Goal: Task Accomplishment & Management: Manage account settings

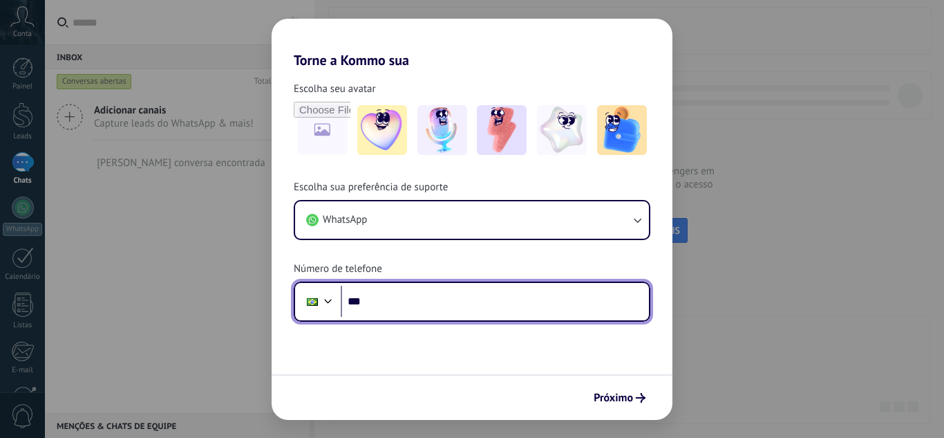
click at [424, 304] on input "***" at bounding box center [495, 301] width 308 height 32
paste input "********"
type input "**********"
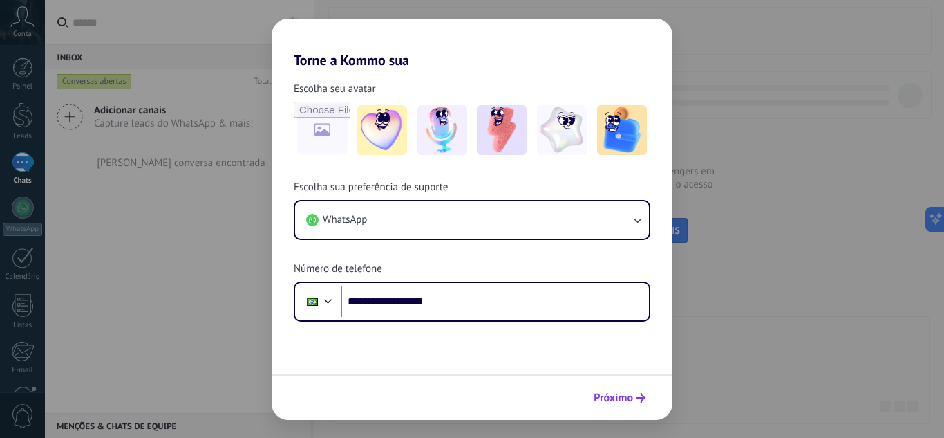
click at [616, 401] on span "Próximo" at bounding box center [613, 398] width 39 height 10
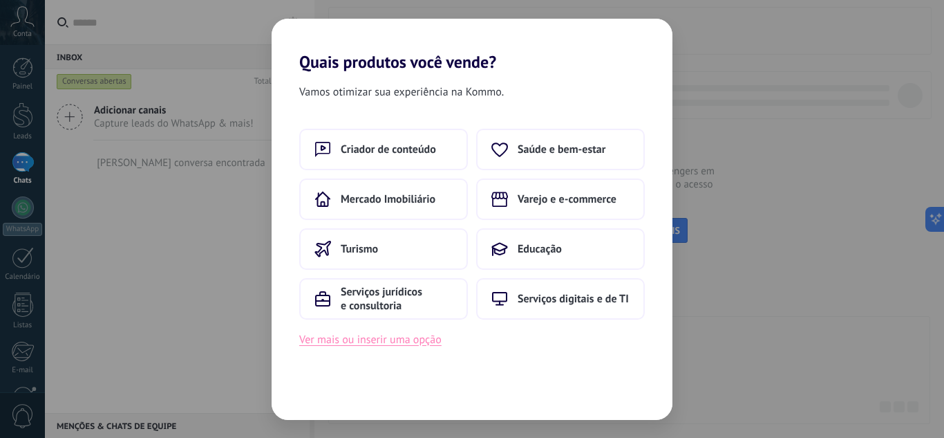
click at [410, 341] on button "Ver mais ou inserir uma opção" at bounding box center [370, 339] width 142 height 18
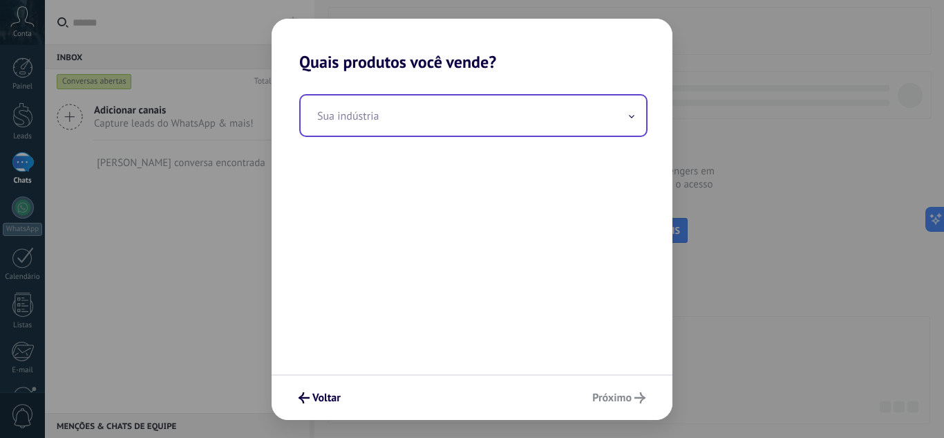
click at [425, 111] on input "text" at bounding box center [474, 115] width 346 height 40
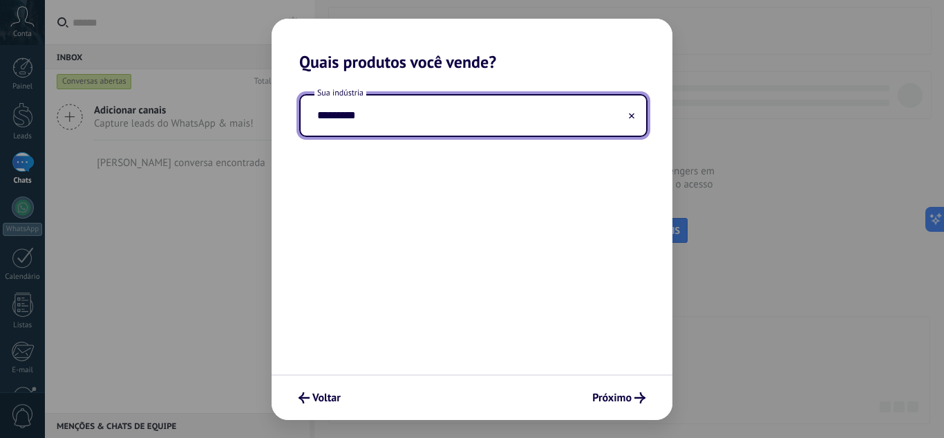
type input "*********"
drag, startPoint x: 467, startPoint y: 230, endPoint x: 490, endPoint y: 210, distance: 30.4
click at [468, 232] on div "Sua indústria *********" at bounding box center [472, 223] width 401 height 302
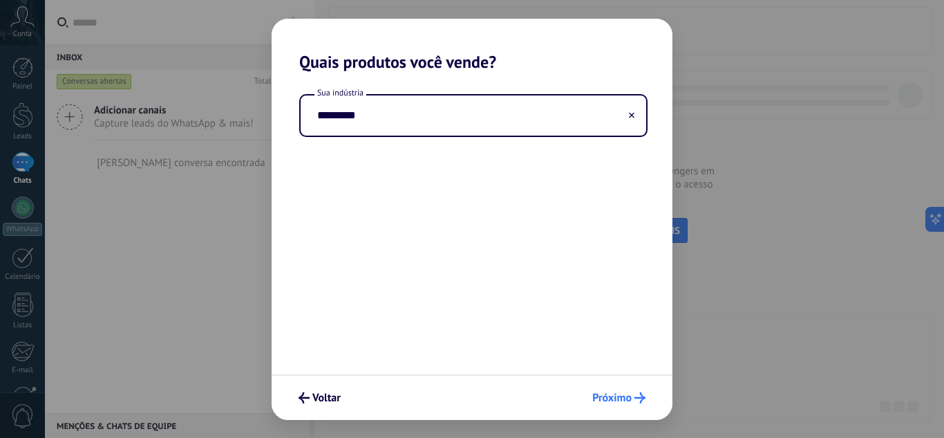
click at [612, 405] on button "Próximo" at bounding box center [619, 398] width 66 height 24
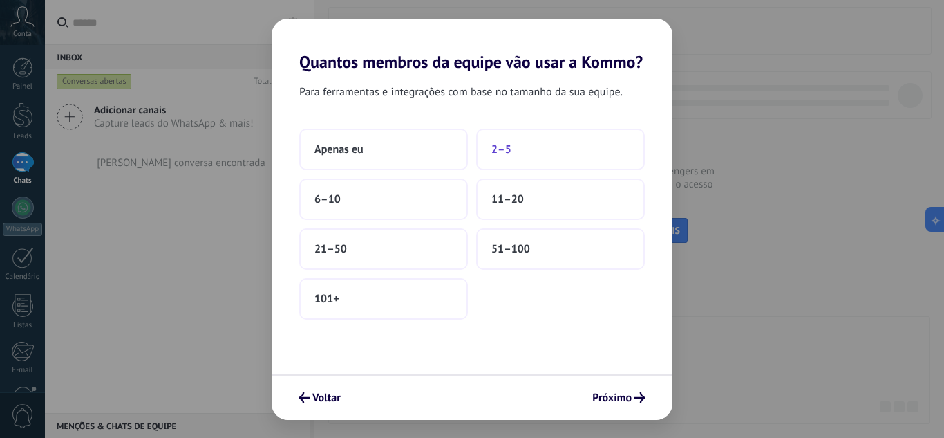
click at [545, 147] on button "2–5" at bounding box center [560, 149] width 169 height 41
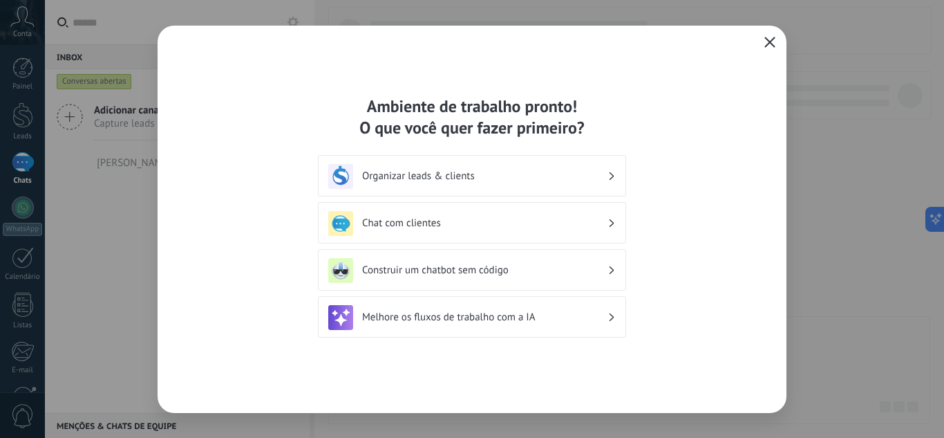
click at [505, 173] on h3 "Organizar leads & clients" at bounding box center [484, 175] width 245 height 13
click at [481, 218] on h3 "Chat com clientes" at bounding box center [484, 222] width 245 height 13
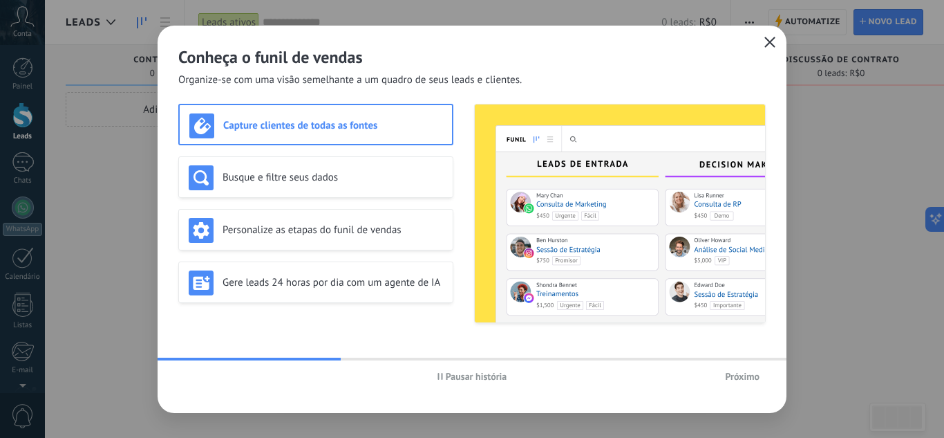
click at [736, 375] on span "Próximo" at bounding box center [742, 376] width 35 height 10
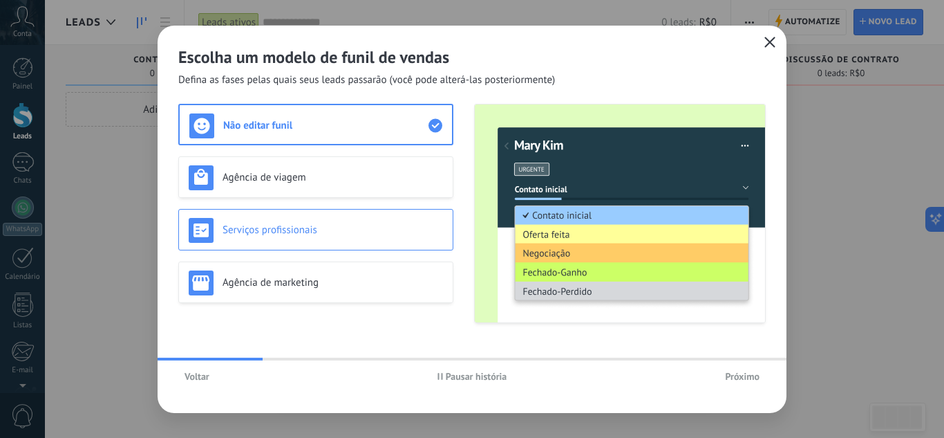
click at [285, 236] on h3 "Serviços profissionais" at bounding box center [333, 229] width 221 height 13
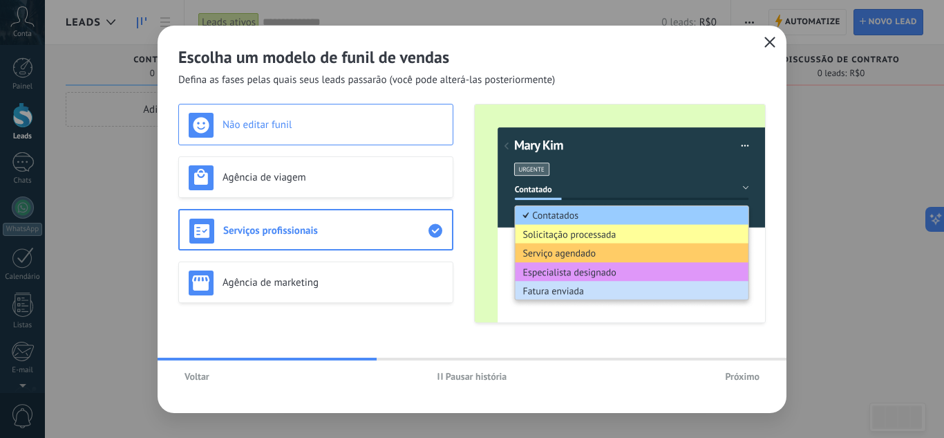
click at [301, 126] on h3 "Não editar funil" at bounding box center [333, 124] width 221 height 13
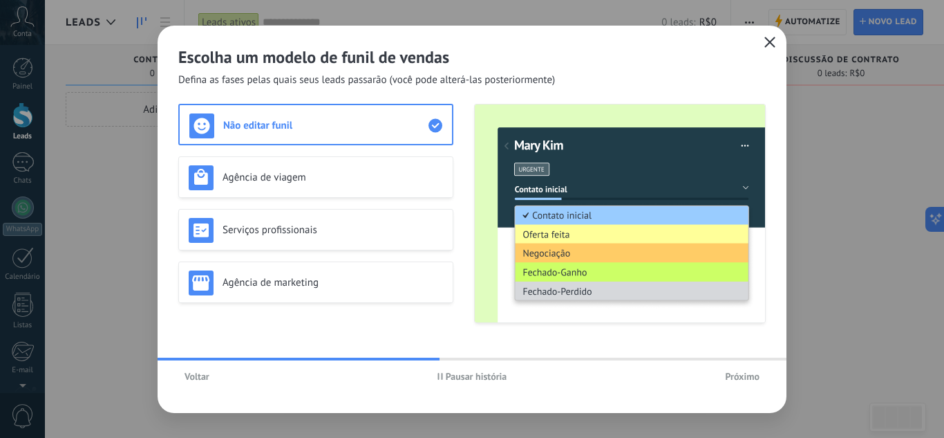
click at [731, 377] on span "Próximo" at bounding box center [742, 376] width 35 height 10
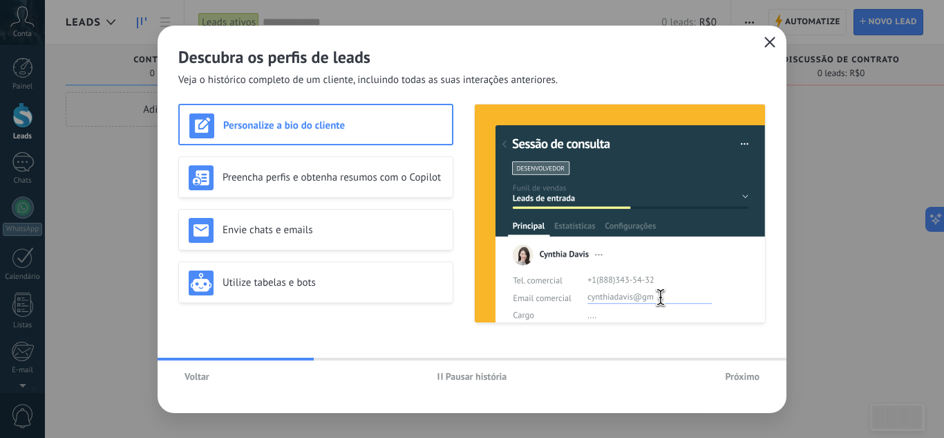
click at [747, 376] on span "Próximo" at bounding box center [742, 376] width 35 height 10
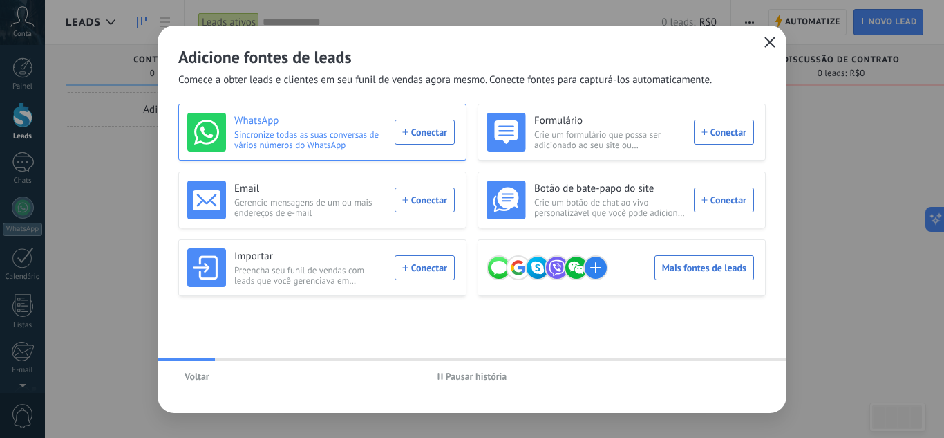
click at [409, 124] on div "WhatsApp Sincronize todas as suas conversas de vários números do WhatsApp Conec…" at bounding box center [321, 132] width 268 height 39
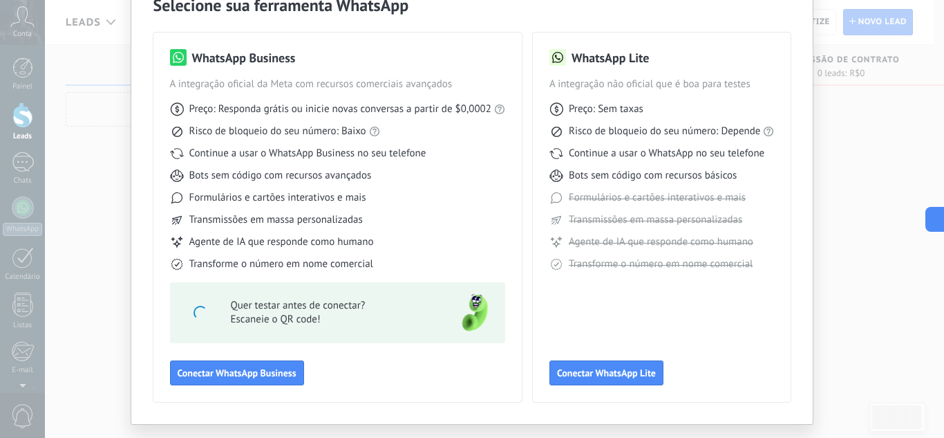
scroll to position [105, 0]
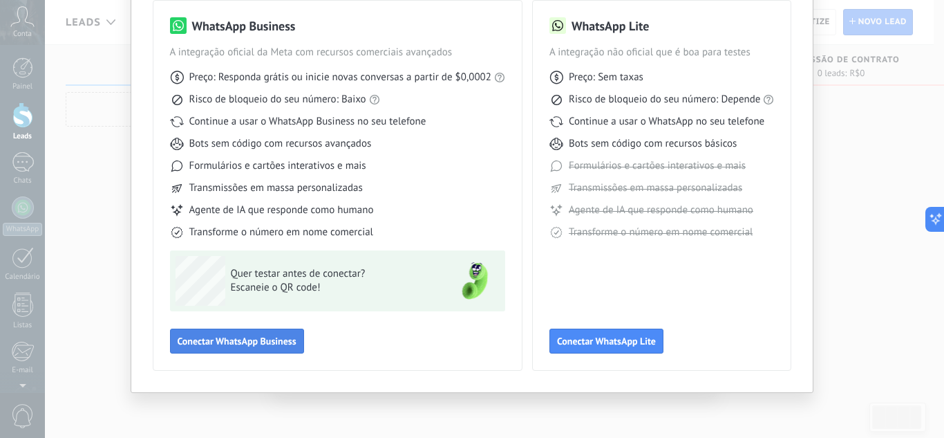
click at [259, 340] on span "Conectar WhatsApp Business" at bounding box center [237, 341] width 119 height 10
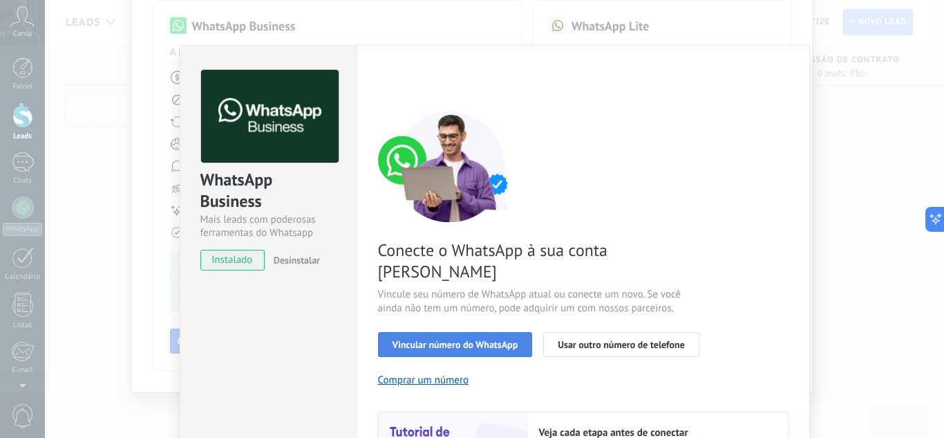
click at [472, 339] on span "Vincular número do WhatsApp" at bounding box center [456, 344] width 126 height 10
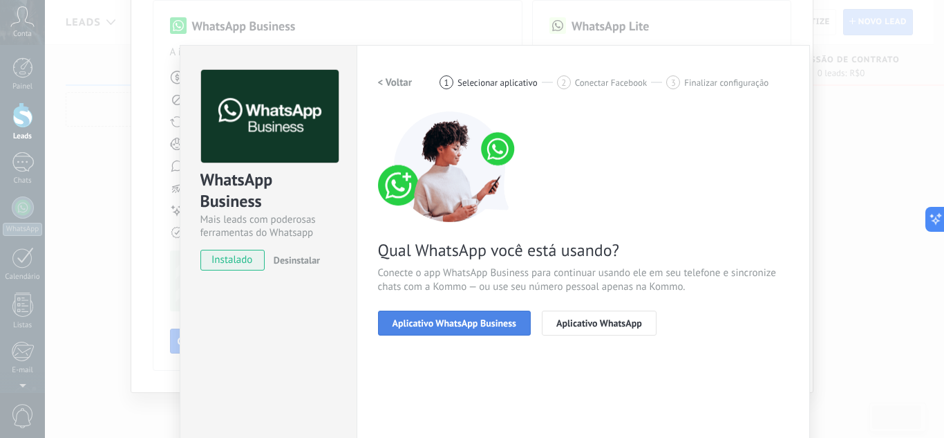
click at [471, 326] on span "Aplicativo WhatsApp Business" at bounding box center [455, 323] width 124 height 10
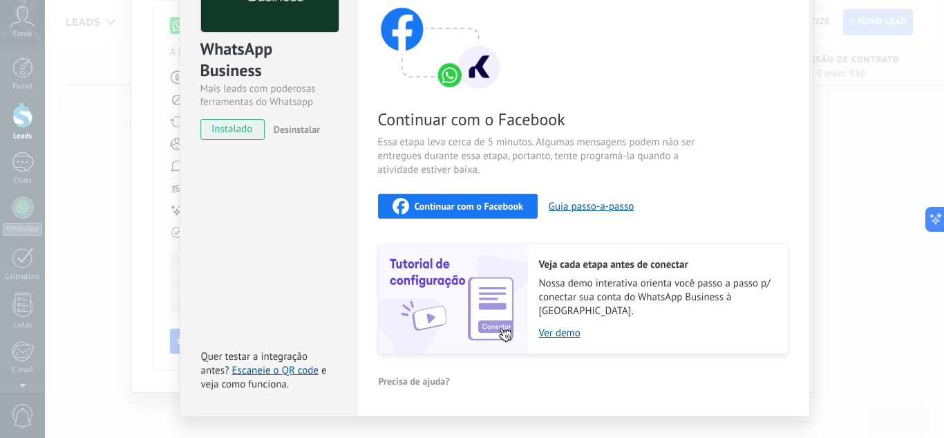
scroll to position [138, 0]
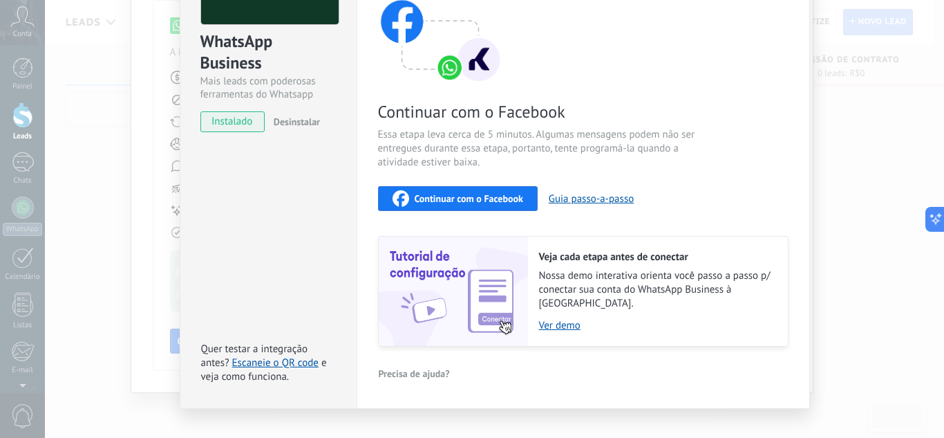
click at [500, 197] on span "Continuar com o Facebook" at bounding box center [469, 199] width 109 height 10
click at [478, 197] on span "Continuar com o Facebook" at bounding box center [469, 199] width 109 height 10
click at [448, 202] on span "Continuar com o Facebook" at bounding box center [469, 199] width 109 height 10
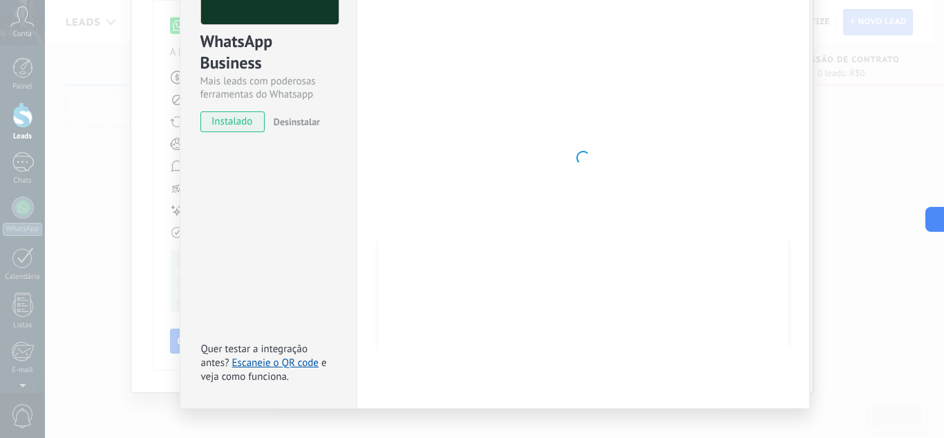
click at [865, 208] on div "WhatsApp Business Mais leads com poderosas ferramentas do Whatsapp instalado De…" at bounding box center [494, 219] width 899 height 438
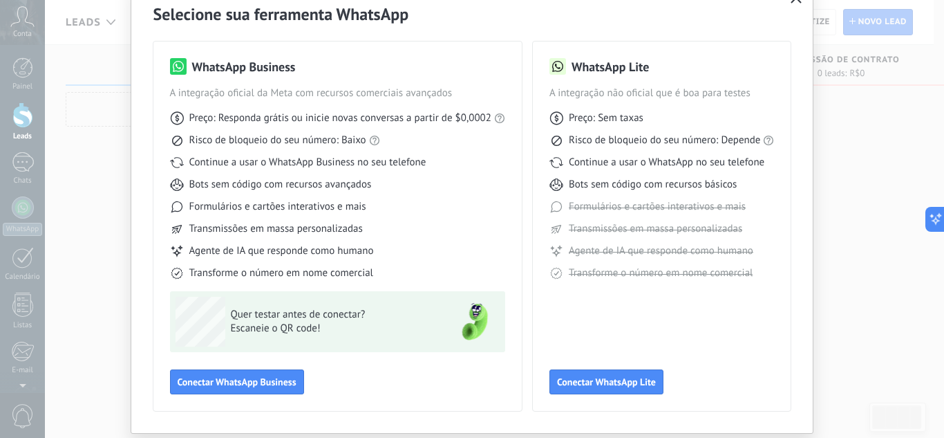
scroll to position [36, 0]
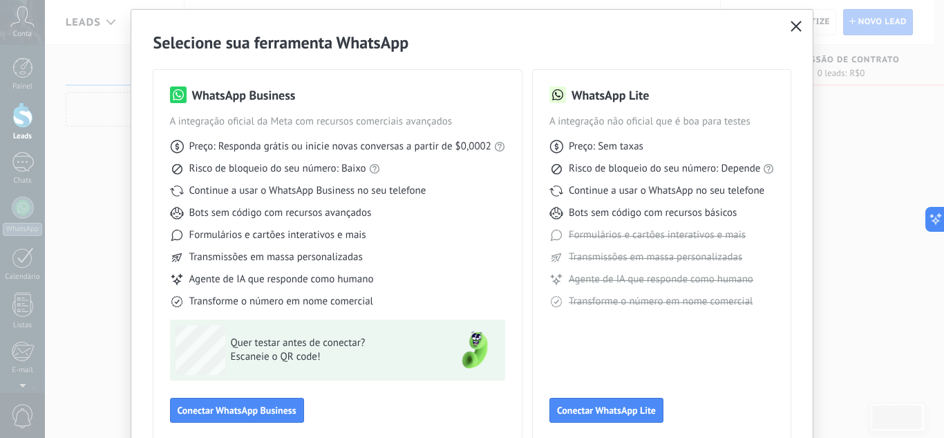
click at [792, 26] on icon "button" at bounding box center [796, 26] width 11 height 11
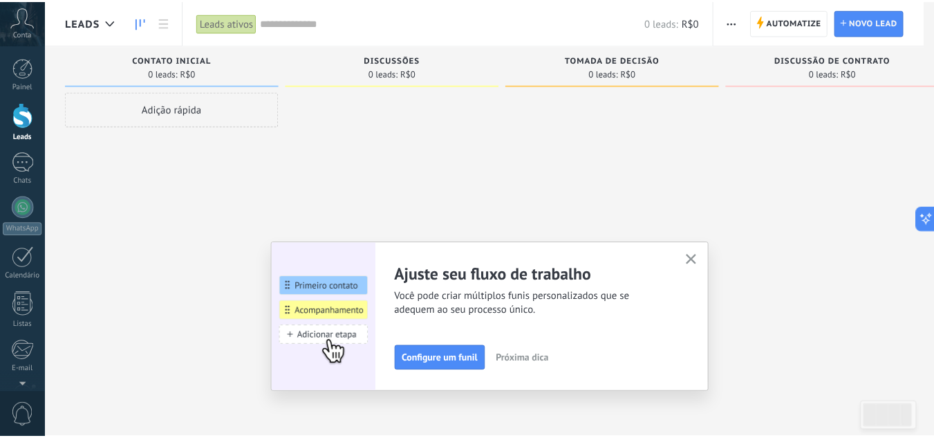
scroll to position [0, 0]
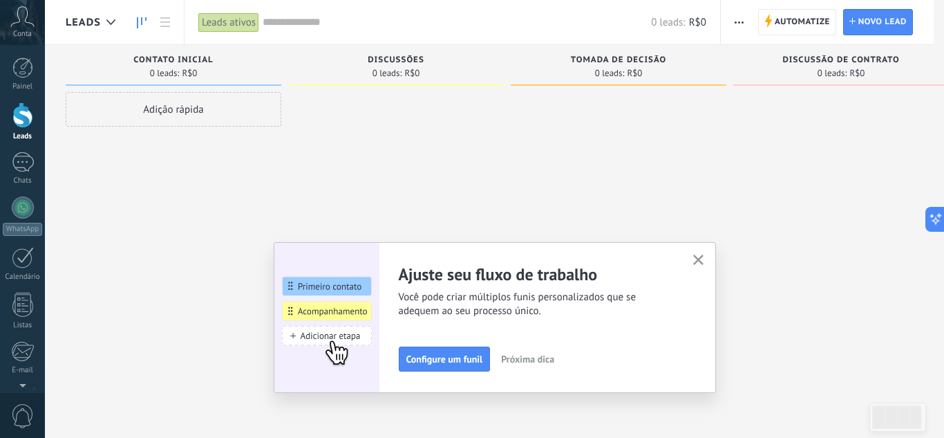
click at [792, 29] on div at bounding box center [472, 219] width 944 height 438
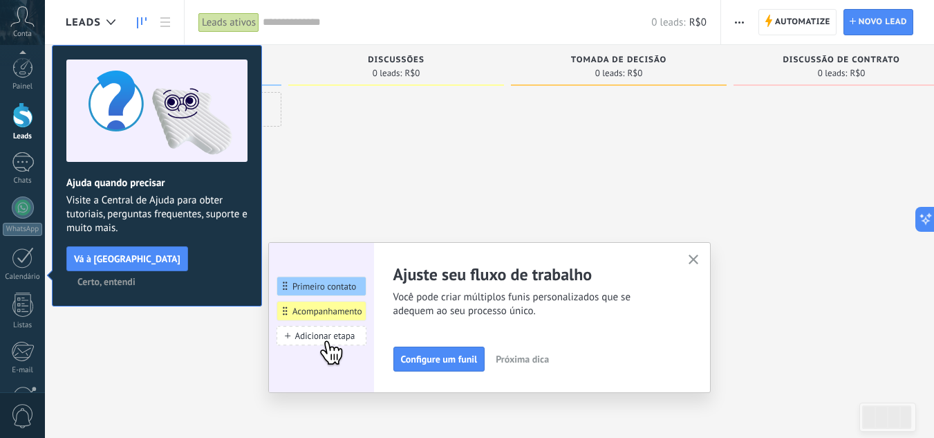
scroll to position [138, 0]
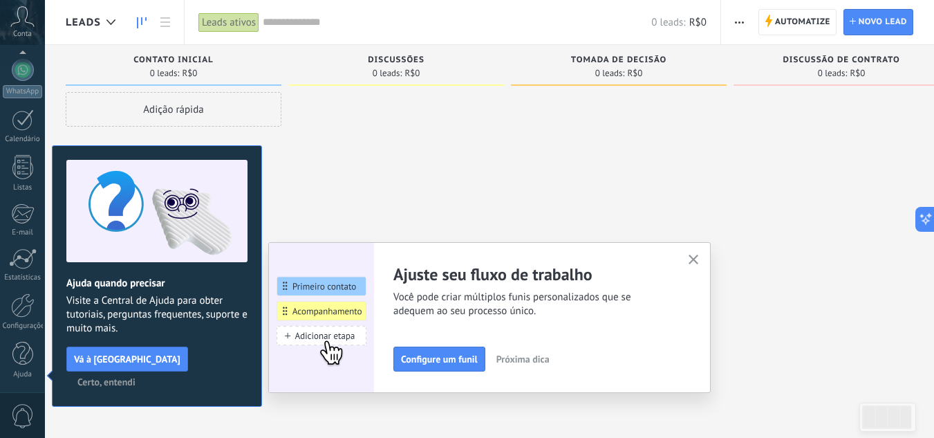
click at [697, 258] on icon "button" at bounding box center [693, 259] width 10 height 10
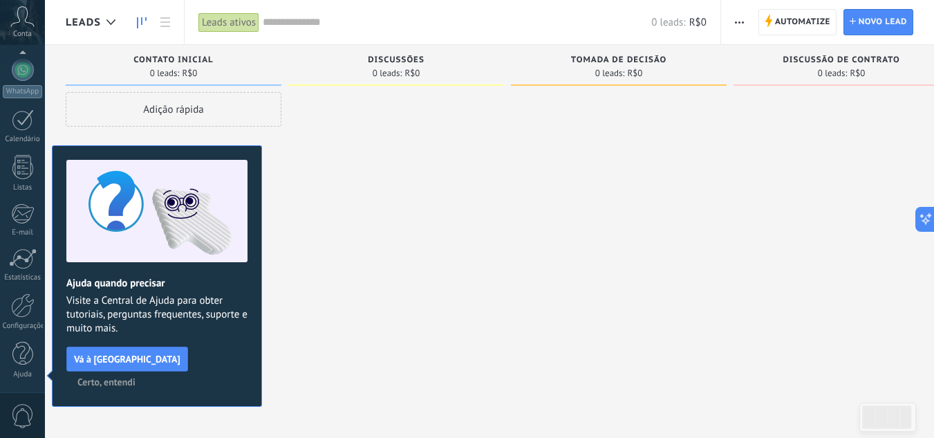
click at [135, 377] on span "Certo, entendi" at bounding box center [106, 382] width 58 height 10
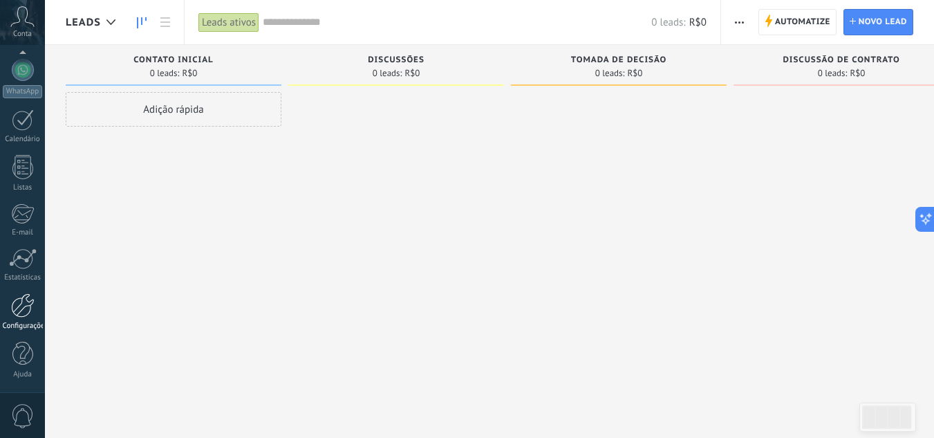
click at [22, 317] on div at bounding box center [23, 305] width 24 height 24
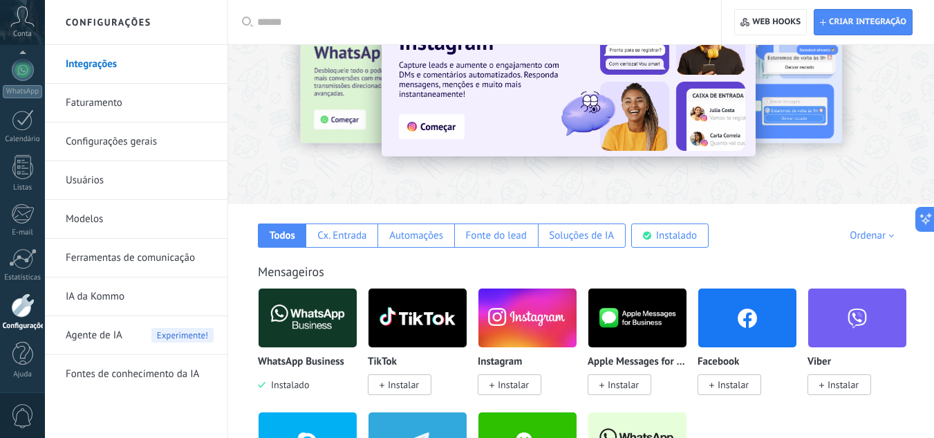
scroll to position [138, 0]
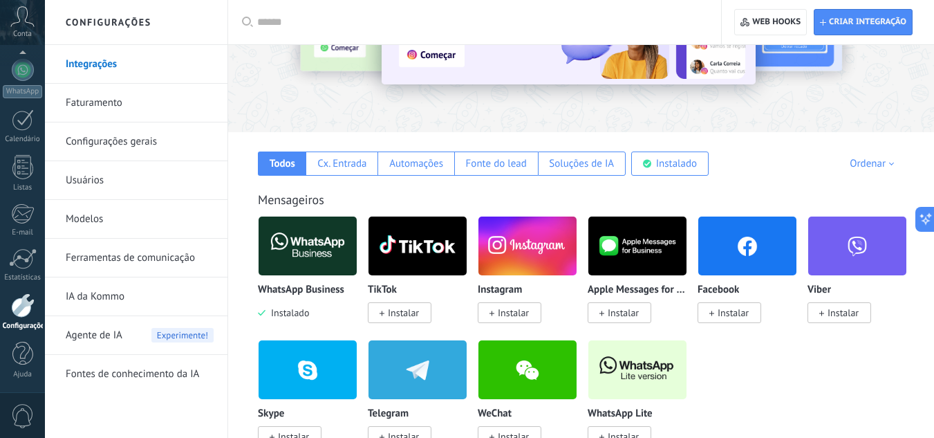
click at [129, 256] on link "Ferramentas de comunicação" at bounding box center [140, 257] width 148 height 39
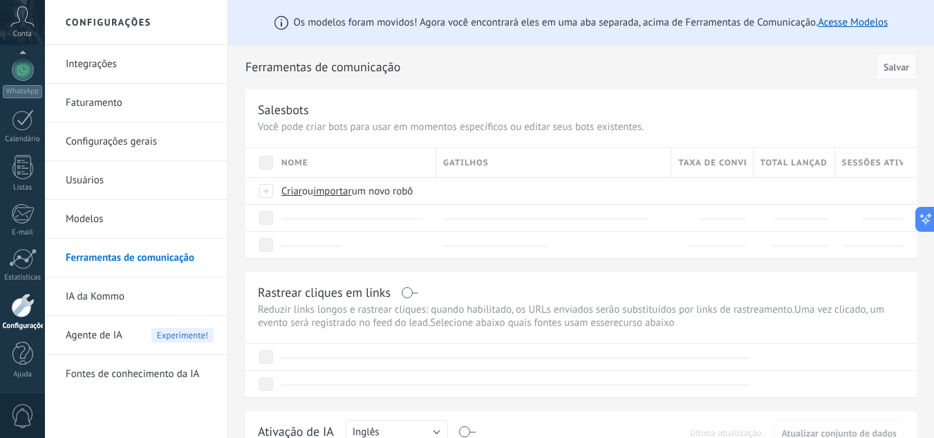
click at [124, 58] on link "Integrações" at bounding box center [140, 64] width 148 height 39
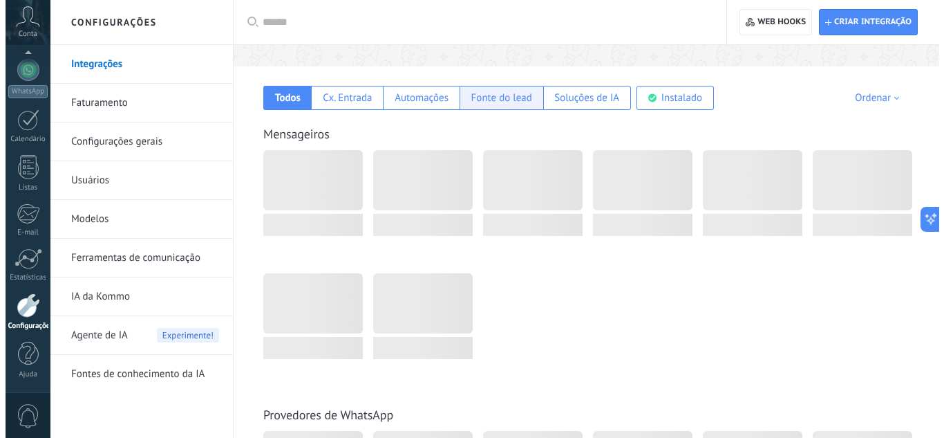
scroll to position [207, 0]
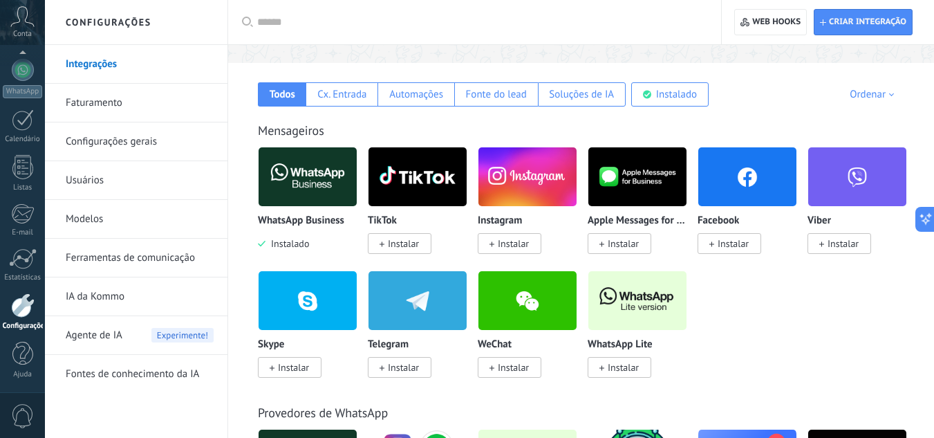
click at [299, 191] on img at bounding box center [308, 176] width 98 height 67
click at [319, 185] on img at bounding box center [308, 176] width 98 height 67
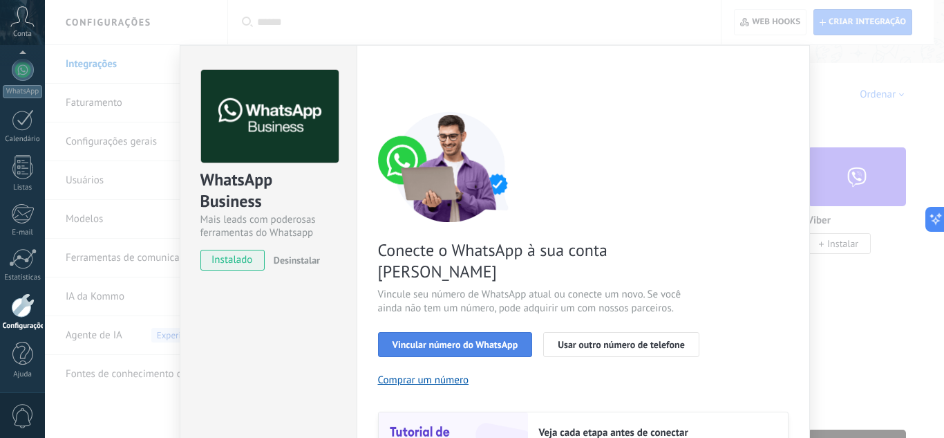
click at [475, 339] on span "Vincular número do WhatsApp" at bounding box center [456, 344] width 126 height 10
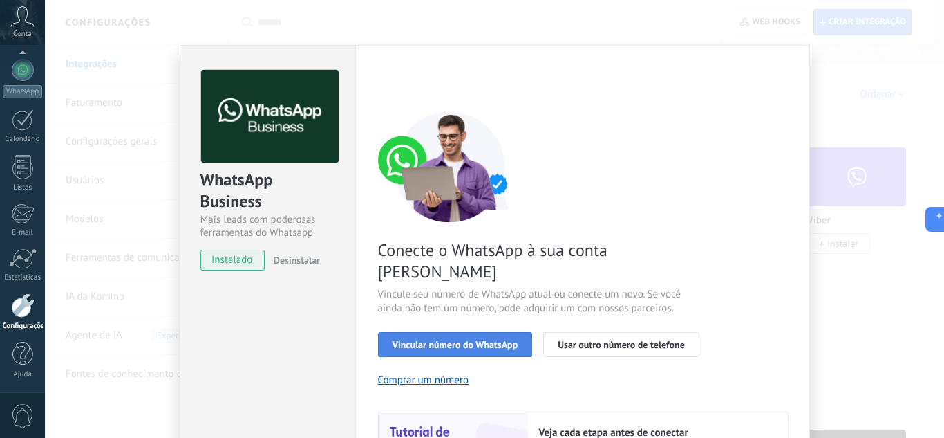
click at [465, 339] on span "Vincular número do WhatsApp" at bounding box center [456, 344] width 126 height 10
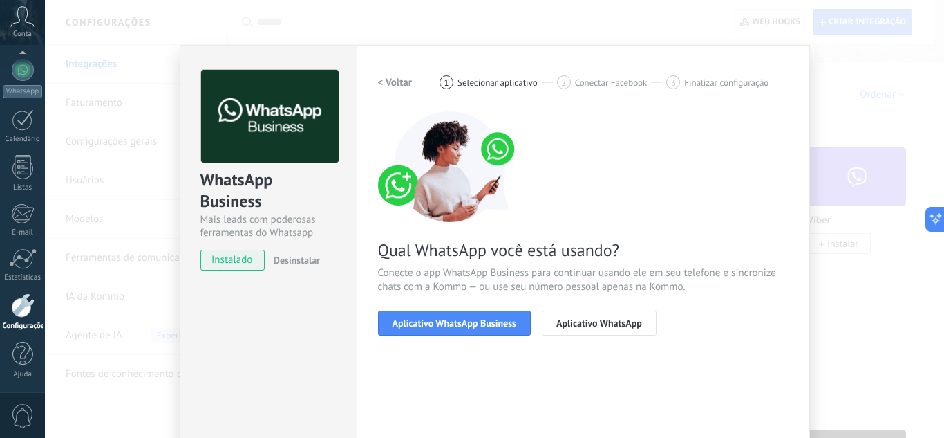
click at [465, 324] on span "Aplicativo WhatsApp Business" at bounding box center [455, 323] width 124 height 10
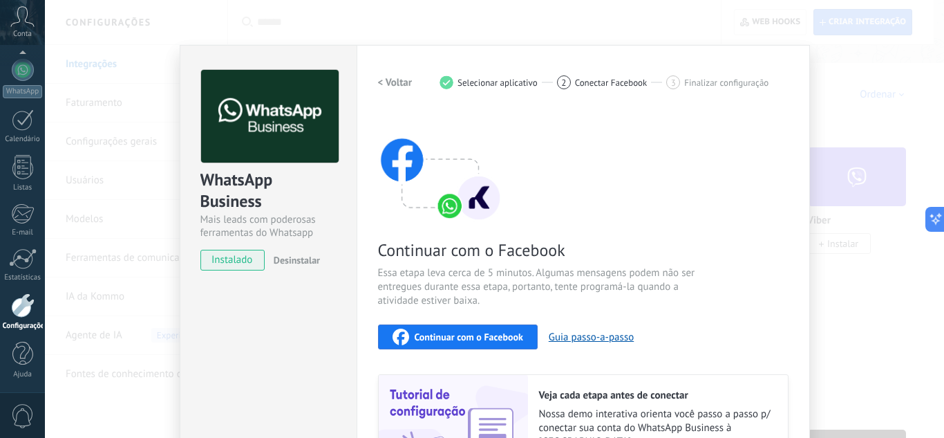
click at [467, 336] on span "Continuar com o Facebook" at bounding box center [469, 337] width 109 height 10
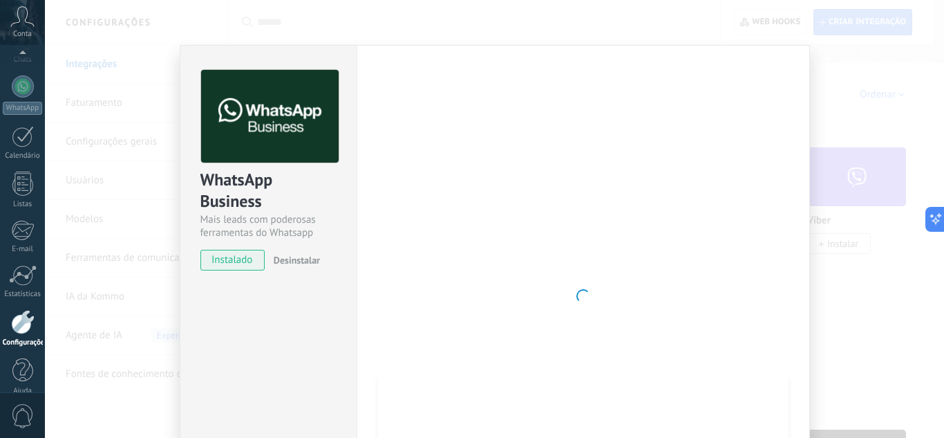
scroll to position [138, 0]
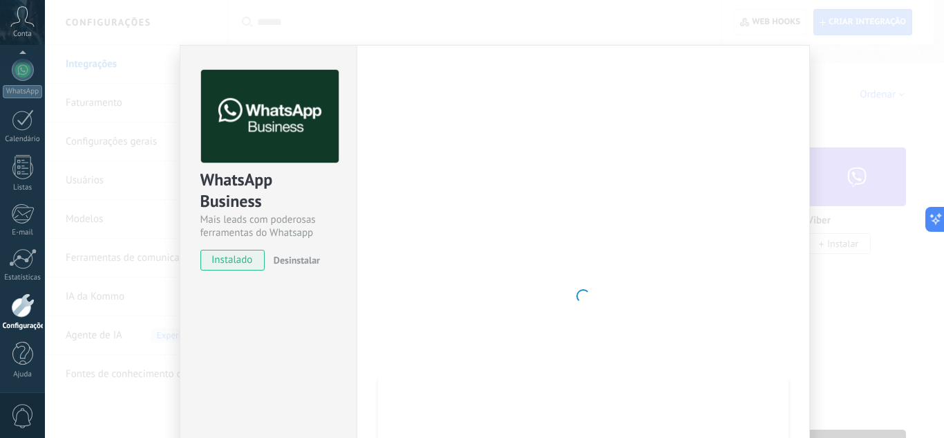
drag, startPoint x: 779, startPoint y: 251, endPoint x: 892, endPoint y: 199, distance: 124.7
drag, startPoint x: 892, startPoint y: 199, endPoint x: 769, endPoint y: 55, distance: 189.7
click at [729, 50] on div "Configurações Autorização Esta aba registra os usuários que permitiram acesso à…" at bounding box center [583, 296] width 453 height 502
click at [841, 301] on div "WhatsApp Business Mais leads com poderosas ferramentas do Whatsapp instalado De…" at bounding box center [494, 219] width 899 height 438
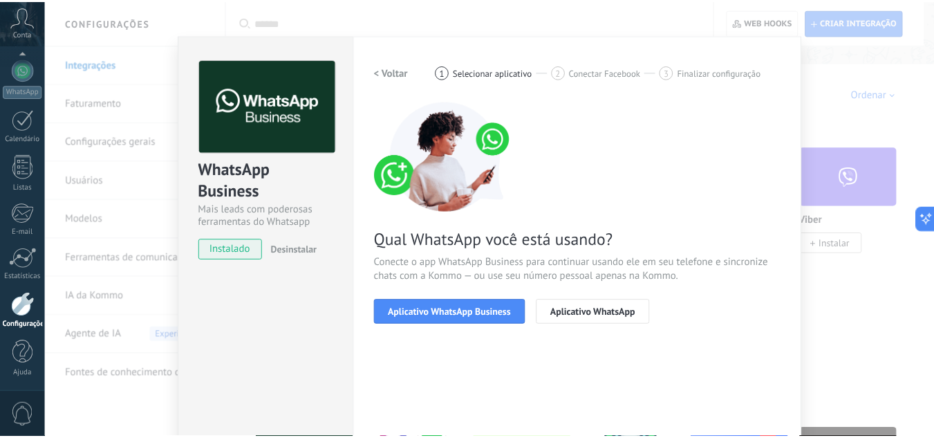
scroll to position [0, 0]
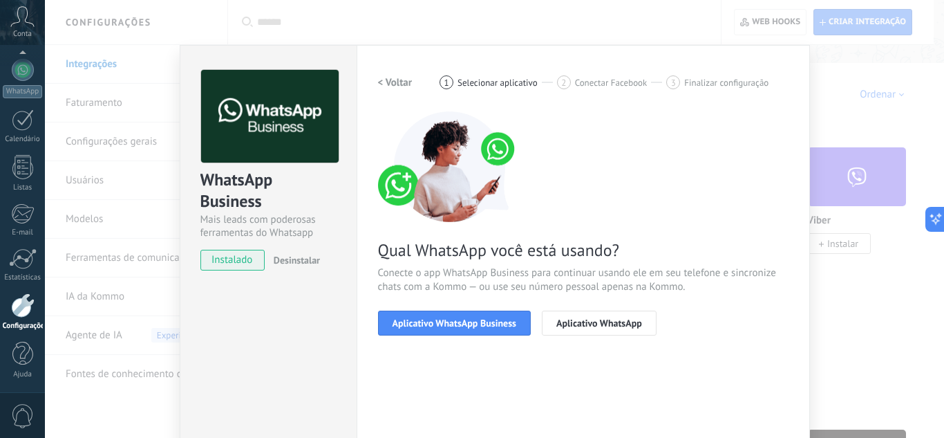
click at [872, 314] on div "WhatsApp Business Mais leads com poderosas ferramentas do Whatsapp instalado De…" at bounding box center [494, 219] width 899 height 438
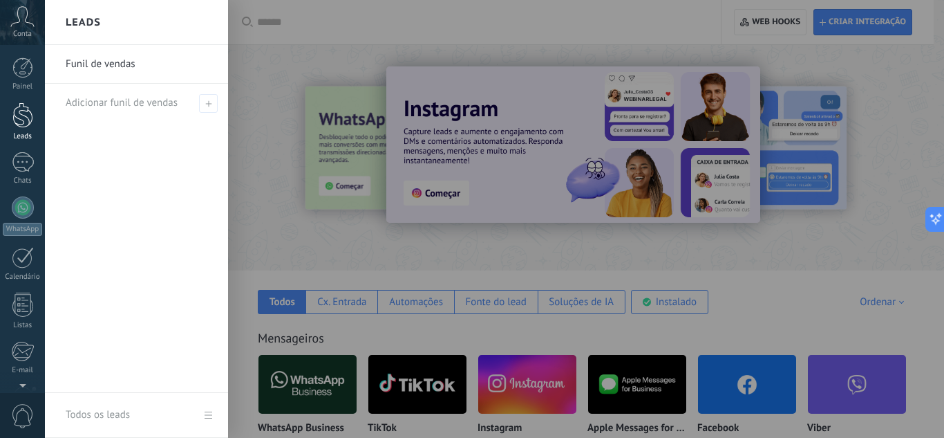
click at [30, 121] on div at bounding box center [22, 115] width 21 height 26
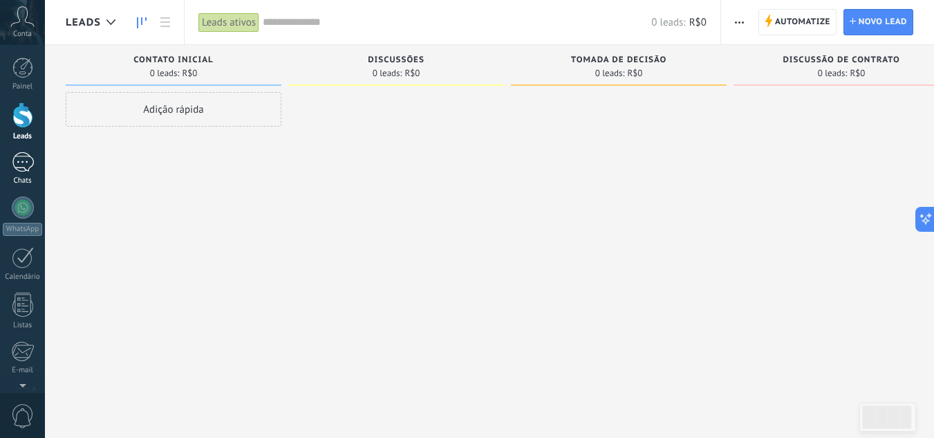
click at [28, 167] on div at bounding box center [23, 162] width 22 height 20
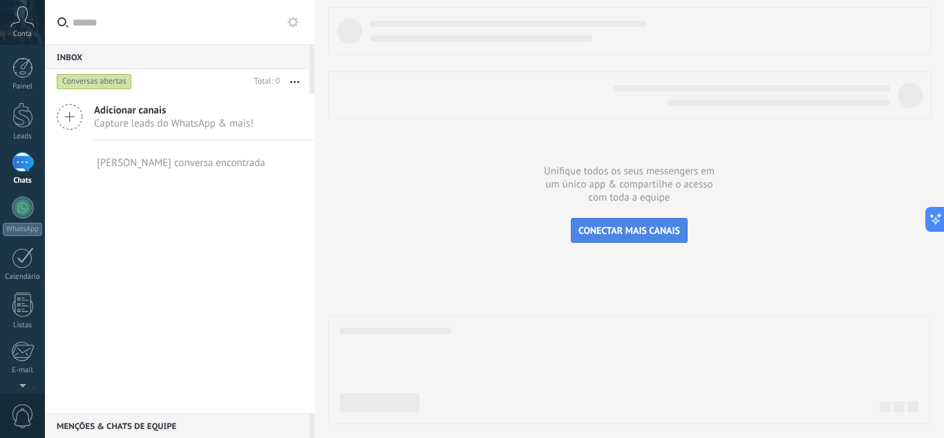
click at [645, 230] on span "CONECTAR MAIS CANAIS" at bounding box center [630, 230] width 102 height 12
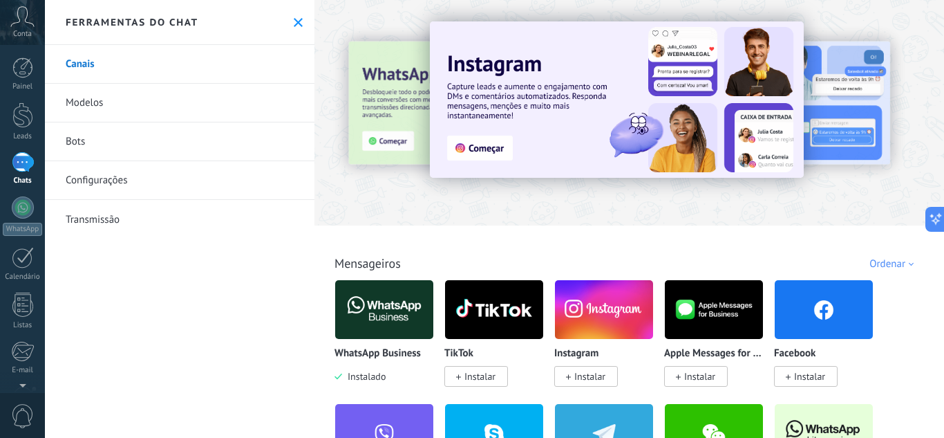
click at [396, 292] on img at bounding box center [384, 309] width 98 height 67
click at [388, 309] on img at bounding box center [384, 309] width 98 height 67
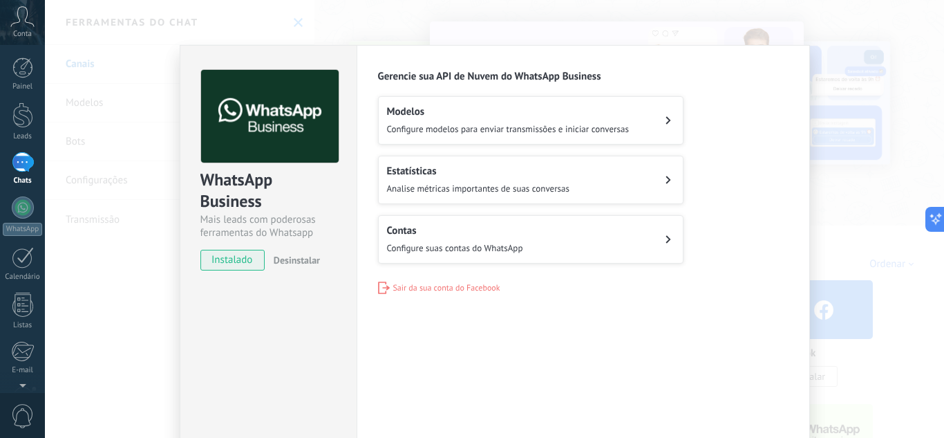
click at [448, 240] on div "Contas Configure suas contas do WhatsApp" at bounding box center [455, 239] width 136 height 30
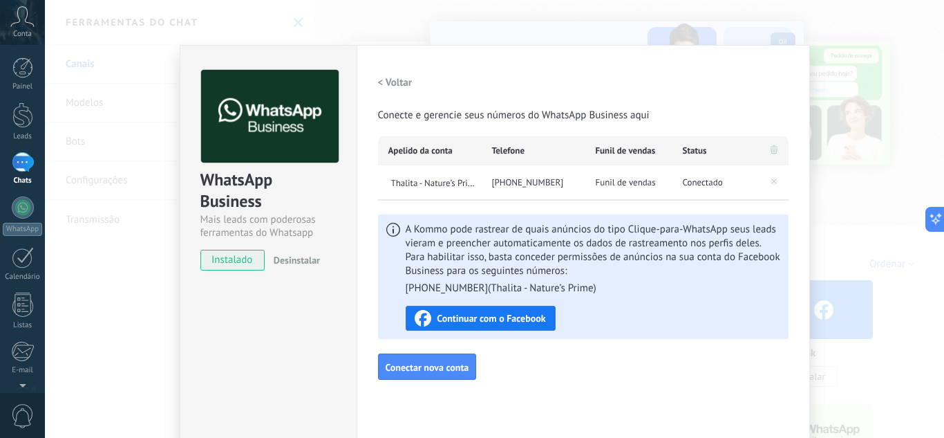
click at [901, 185] on div "WhatsApp Business Mais leads com poderosas ferramentas do Whatsapp instalado De…" at bounding box center [494, 219] width 899 height 438
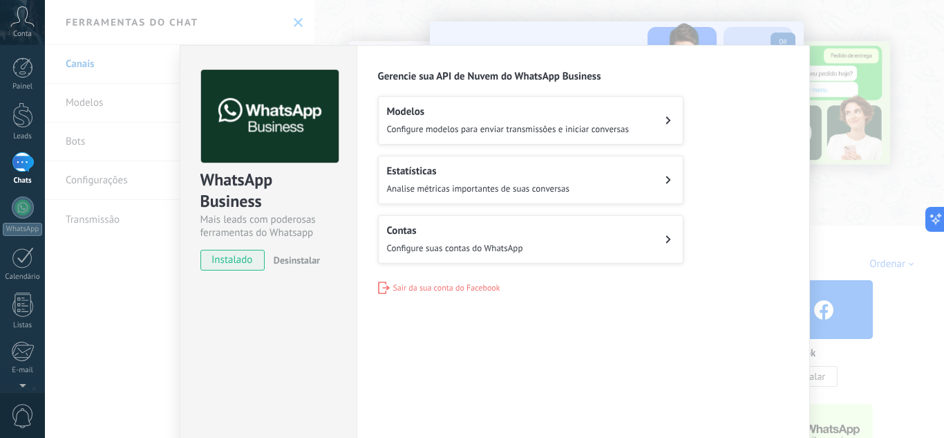
click at [866, 79] on div "WhatsApp Business Mais leads com poderosas ferramentas do Whatsapp instalado De…" at bounding box center [494, 219] width 899 height 438
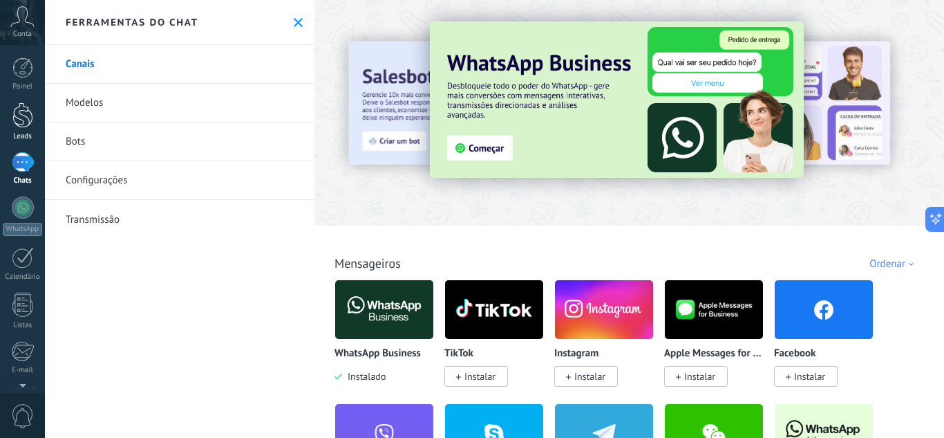
click at [18, 135] on div "Leads" at bounding box center [23, 136] width 40 height 9
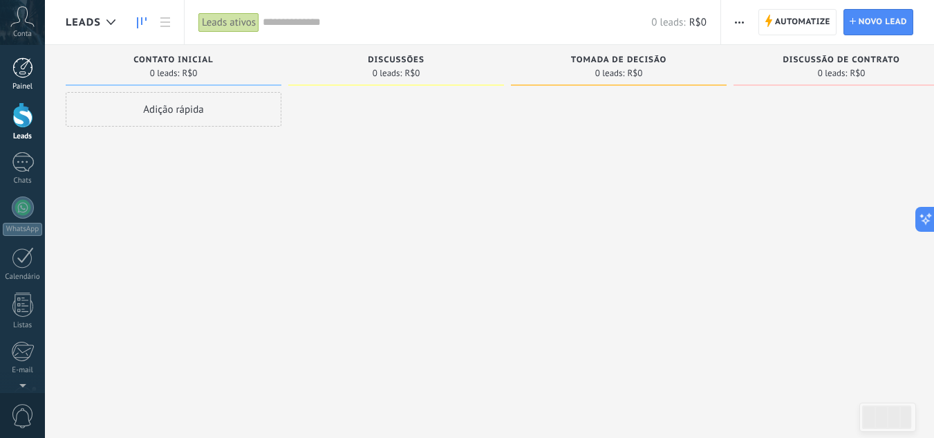
click at [11, 68] on link "Painel" at bounding box center [22, 74] width 45 height 34
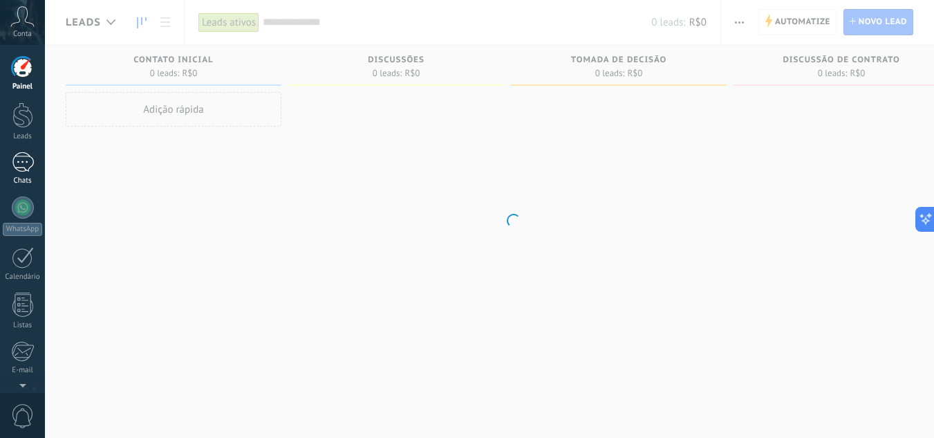
click at [19, 169] on div at bounding box center [23, 162] width 22 height 20
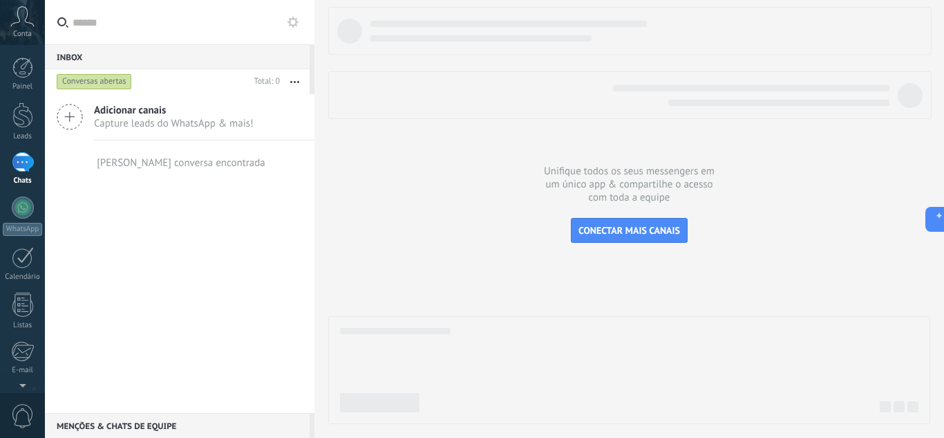
click at [133, 56] on div "Inbox 0" at bounding box center [177, 56] width 265 height 25
click at [147, 112] on span "Adicionar canais" at bounding box center [174, 110] width 160 height 13
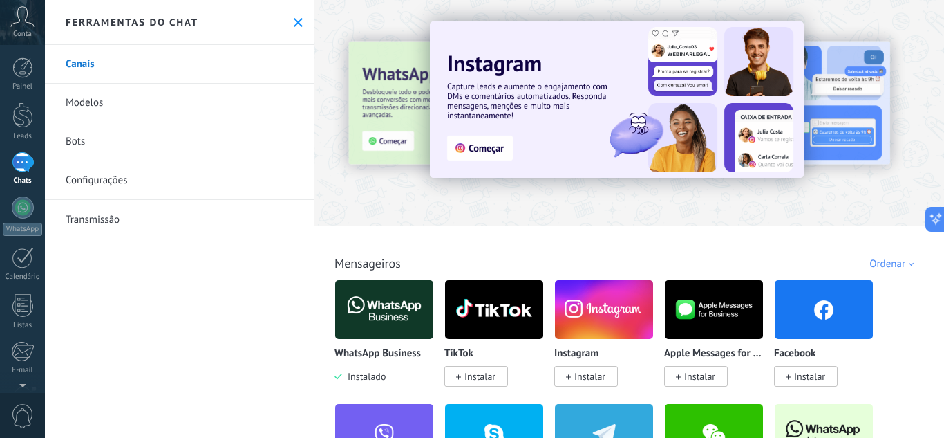
click at [116, 102] on link "Modelos" at bounding box center [180, 103] width 270 height 39
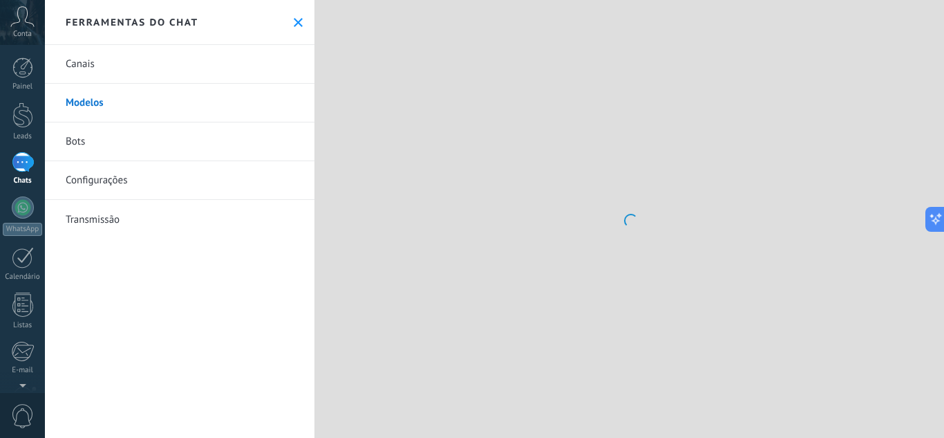
click at [111, 140] on link "Bots" at bounding box center [180, 141] width 270 height 39
click at [123, 176] on link "Configurações" at bounding box center [180, 180] width 270 height 39
click at [120, 218] on link "Transmissão" at bounding box center [180, 219] width 270 height 39
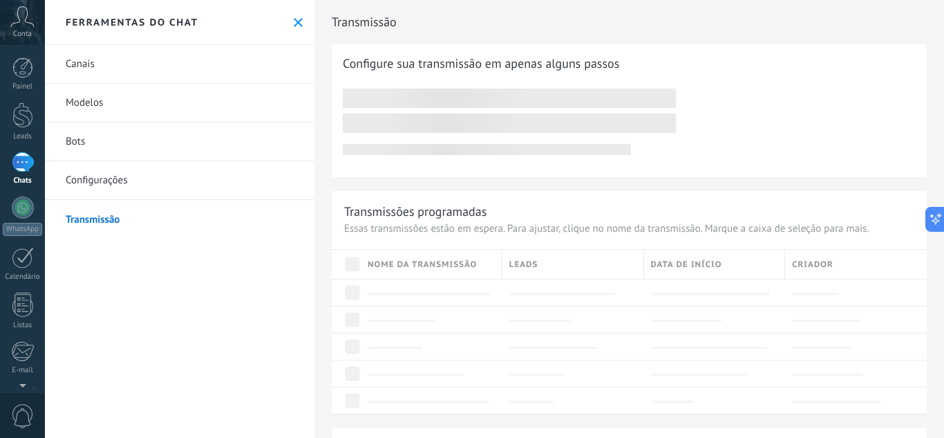
click at [90, 57] on link "Canais" at bounding box center [180, 64] width 270 height 39
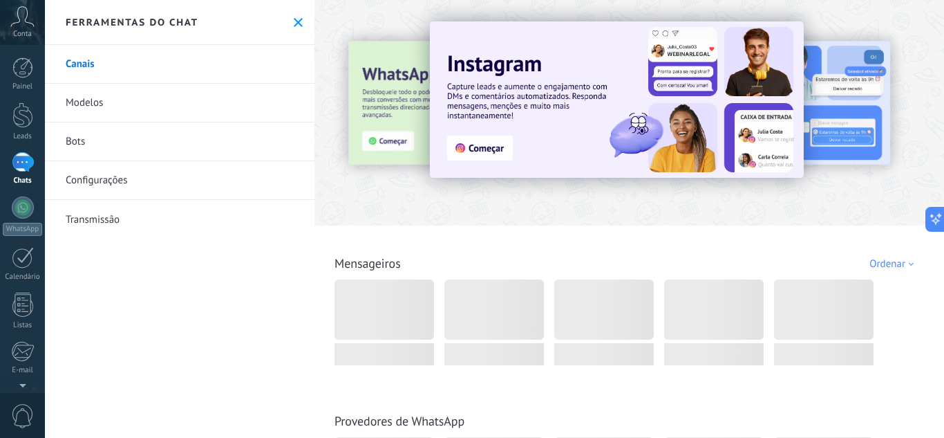
click at [296, 23] on icon at bounding box center [298, 22] width 9 height 9
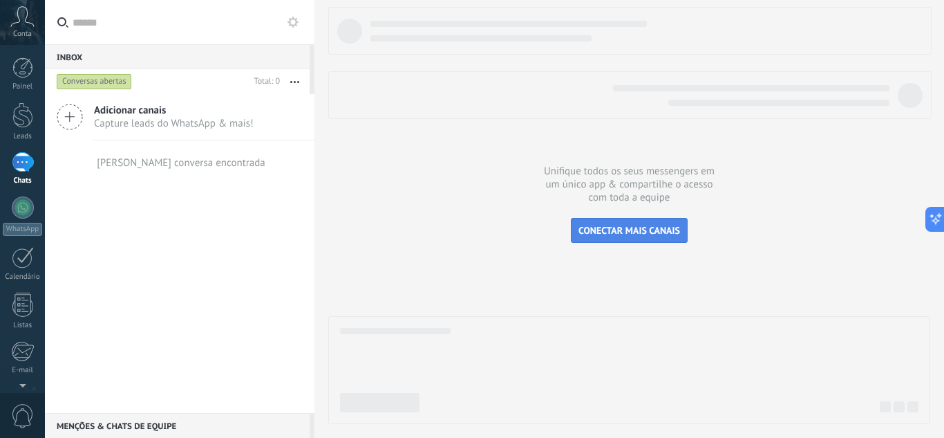
click at [663, 237] on button "CONECTAR MAIS CANAIS" at bounding box center [629, 230] width 117 height 25
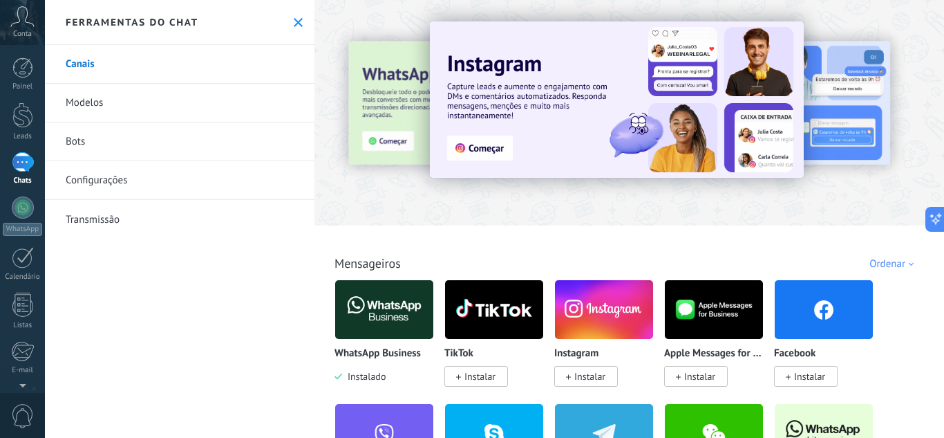
click at [393, 299] on img at bounding box center [384, 309] width 98 height 67
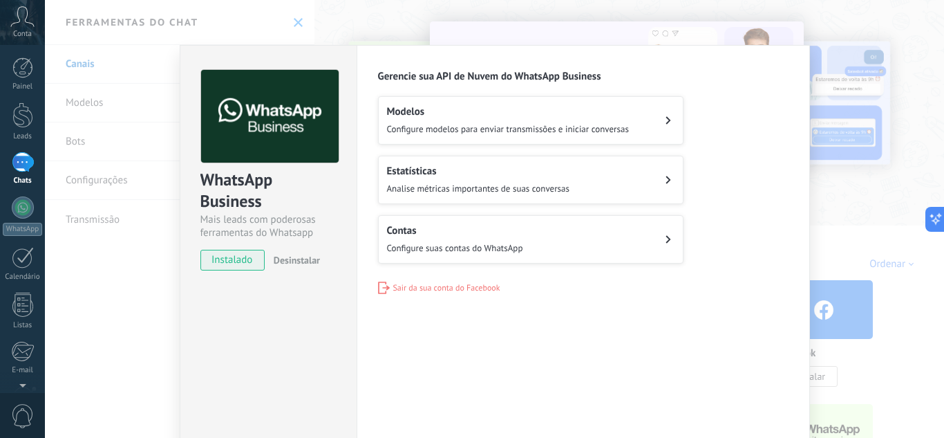
click at [477, 113] on h2 "Modelos" at bounding box center [508, 111] width 242 height 13
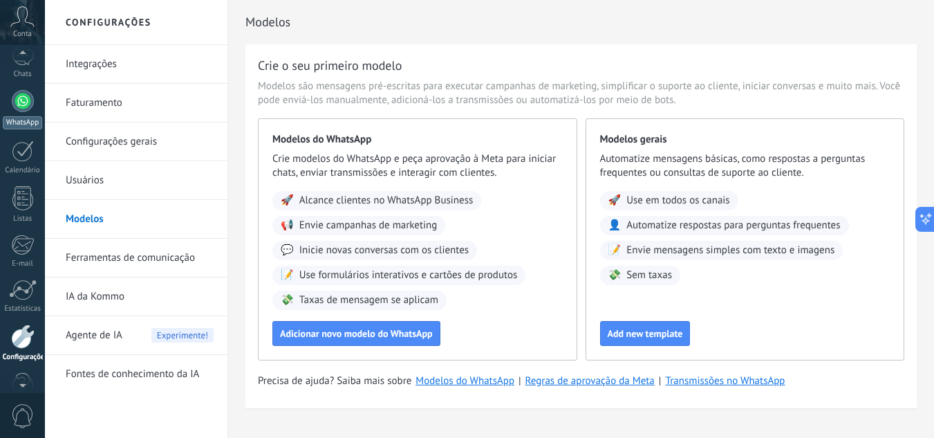
scroll to position [102, 0]
click at [25, 107] on div at bounding box center [23, 105] width 22 height 22
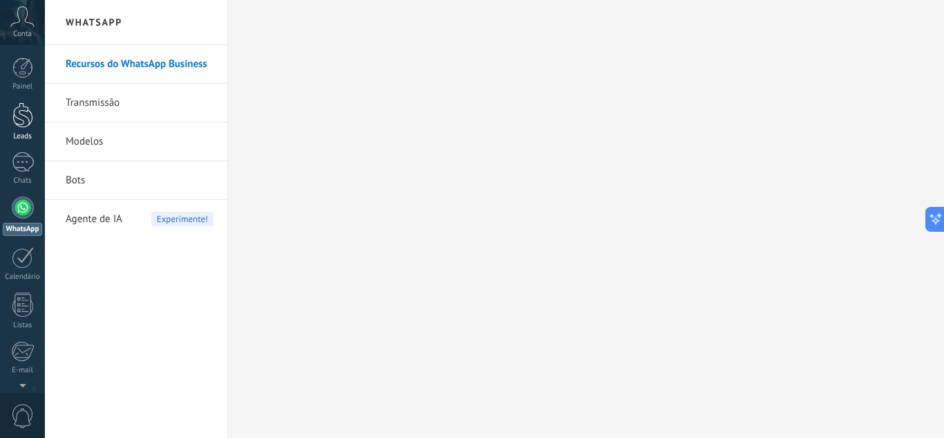
click at [29, 115] on div at bounding box center [22, 115] width 21 height 26
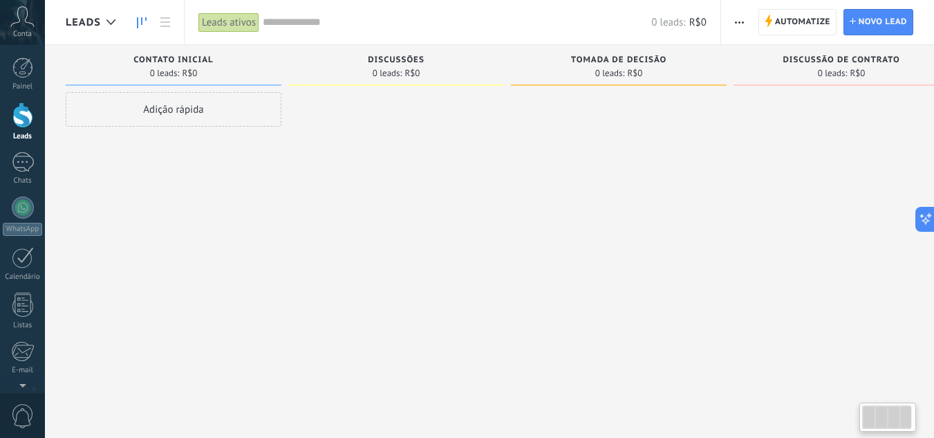
click at [216, 115] on div "Adição rápida" at bounding box center [174, 109] width 216 height 35
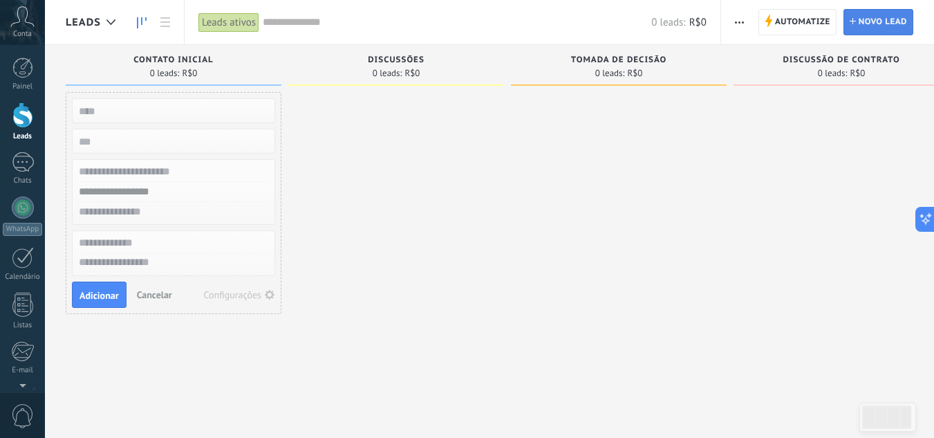
click at [876, 17] on span "Novo lead" at bounding box center [883, 22] width 48 height 25
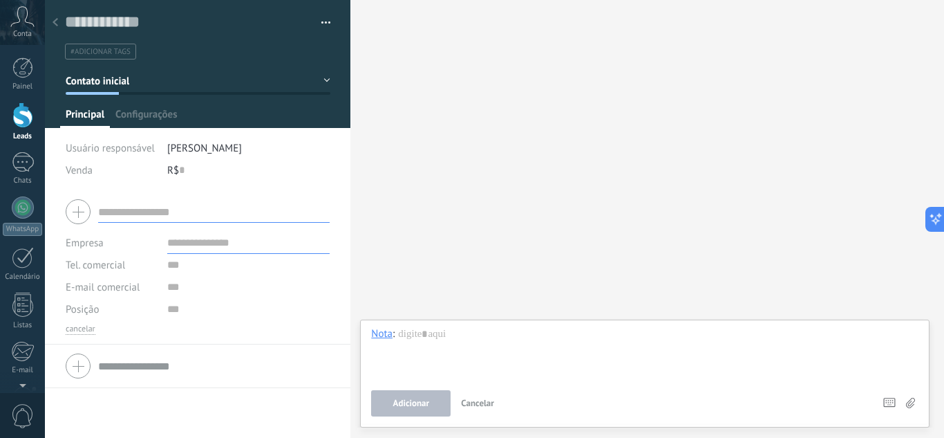
click at [56, 21] on use at bounding box center [56, 22] width 6 height 8
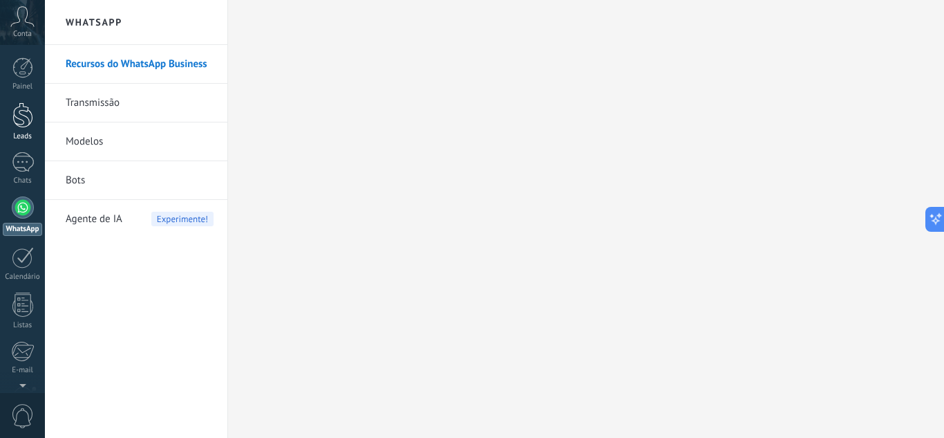
click at [23, 128] on link "Leads" at bounding box center [22, 121] width 45 height 39
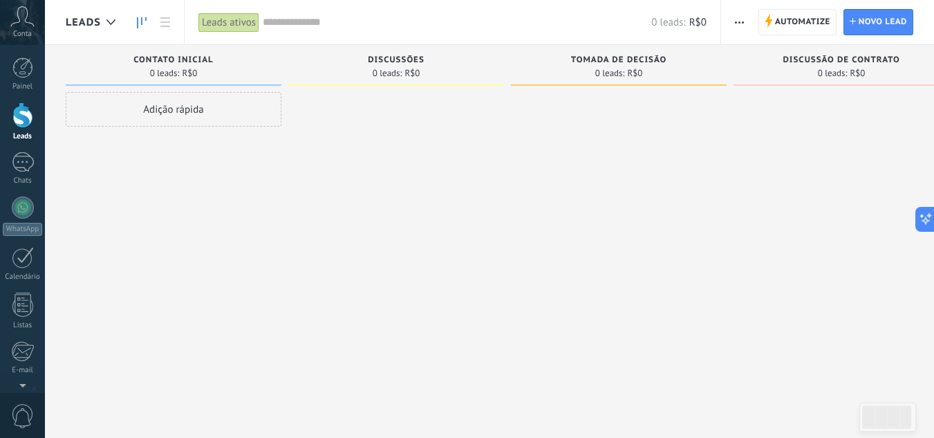
click at [182, 64] on span "Contato inicial" at bounding box center [172, 60] width 79 height 10
click at [8, 159] on link "Chats" at bounding box center [22, 168] width 45 height 33
